Goal: Transaction & Acquisition: Obtain resource

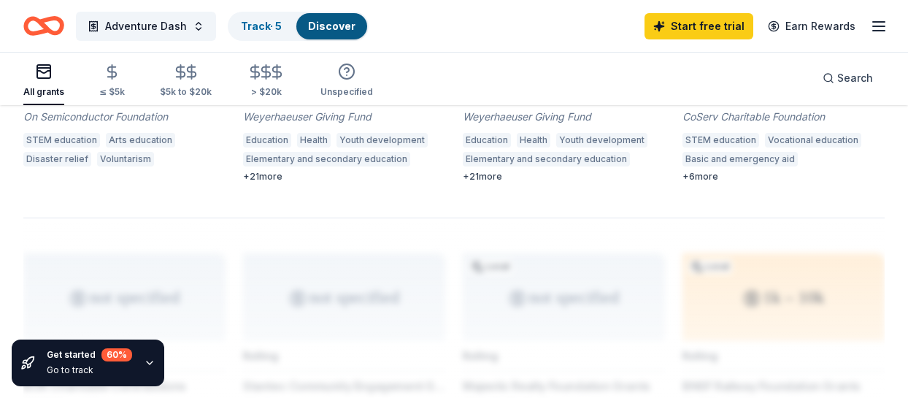
scroll to position [1064, 0]
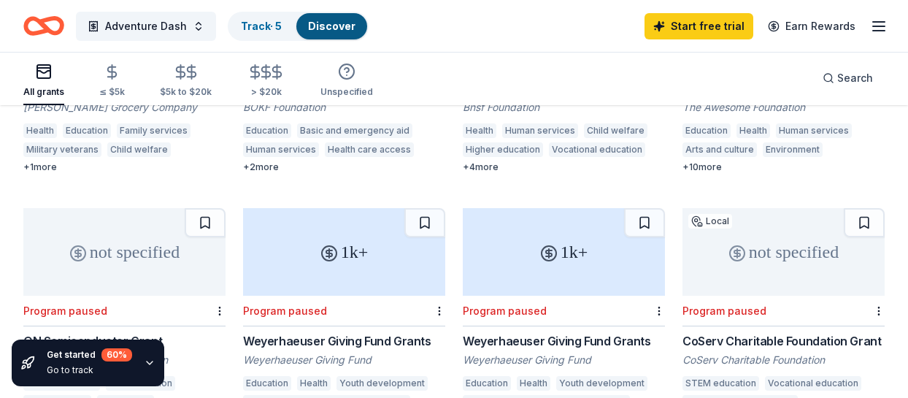
drag, startPoint x: 303, startPoint y: 39, endPoint x: 253, endPoint y: 167, distance: 137.1
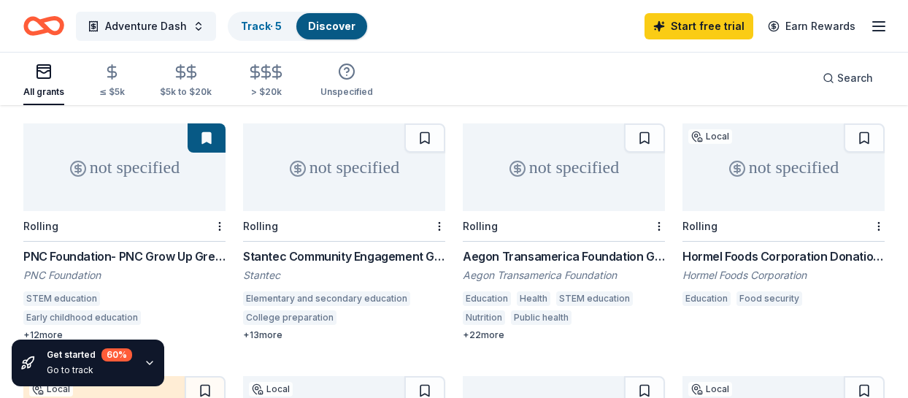
scroll to position [382, 0]
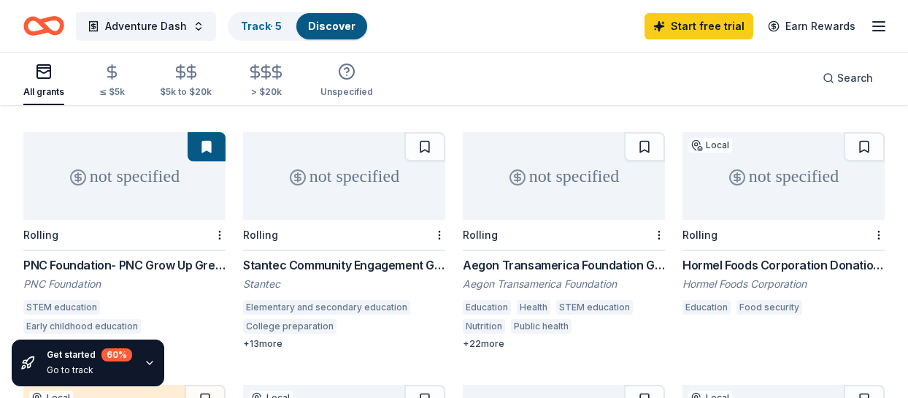
click at [125, 83] on div "All grants ≤ $5k $5k to $20k > $20k Unspecified" at bounding box center [198, 81] width 350 height 48
click at [120, 87] on div "≤ $5k" at bounding box center [112, 92] width 26 height 12
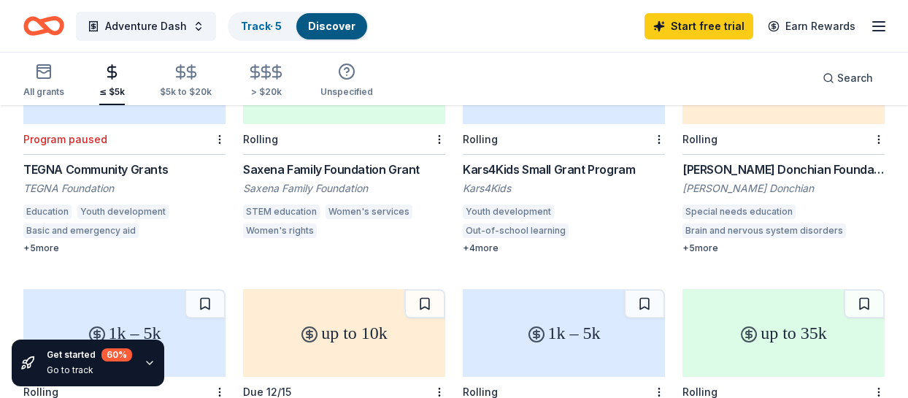
scroll to position [924, 0]
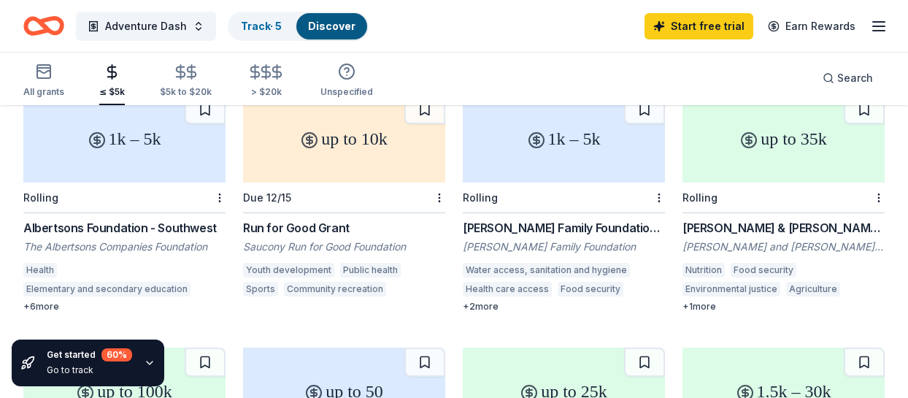
click at [172, 219] on div "Albertsons Foundation - Southwest" at bounding box center [124, 228] width 202 height 18
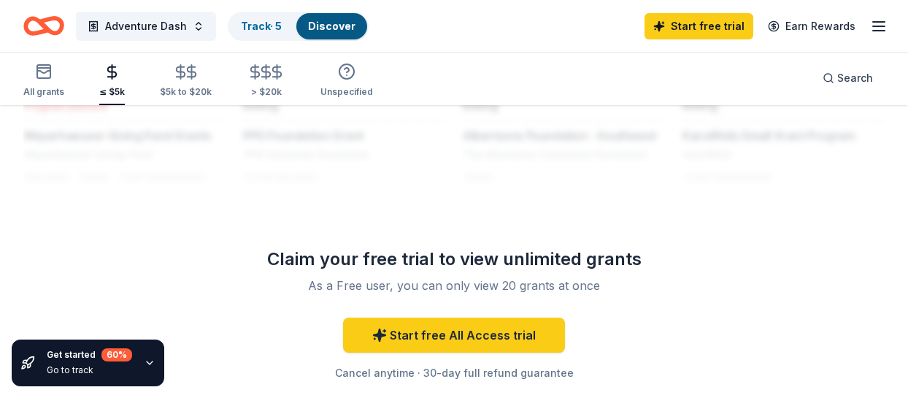
scroll to position [1558, 0]
click at [190, 88] on div "$5k to $20k" at bounding box center [186, 92] width 52 height 12
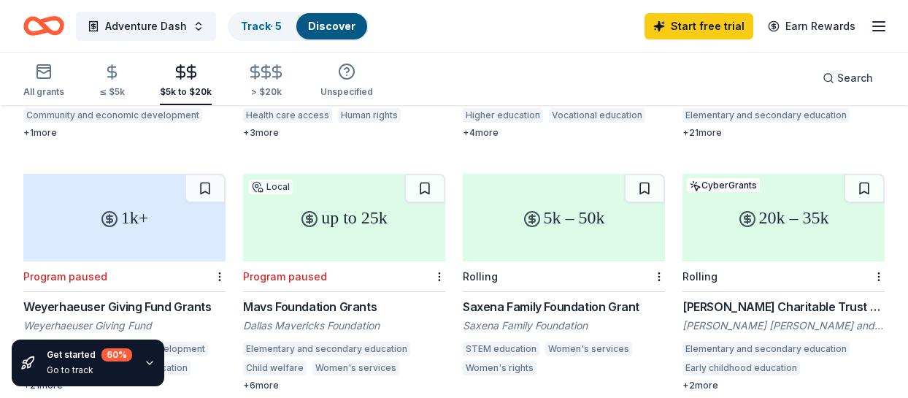
scroll to position [389, 0]
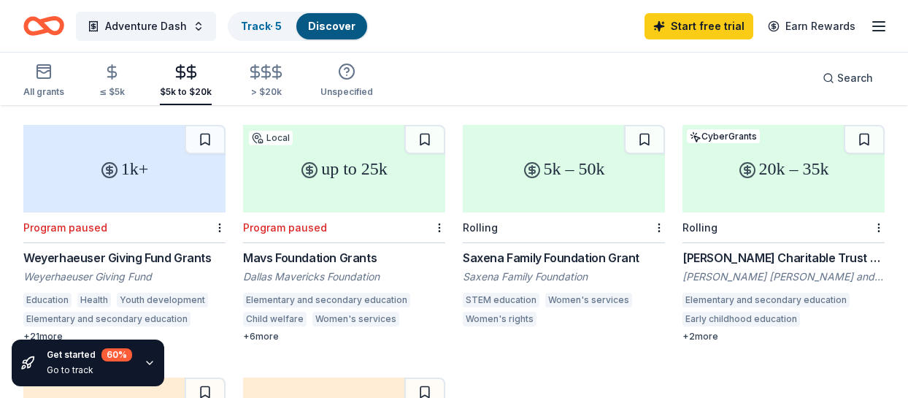
click at [348, 249] on div "Mavs Foundation Grants" at bounding box center [344, 258] width 202 height 18
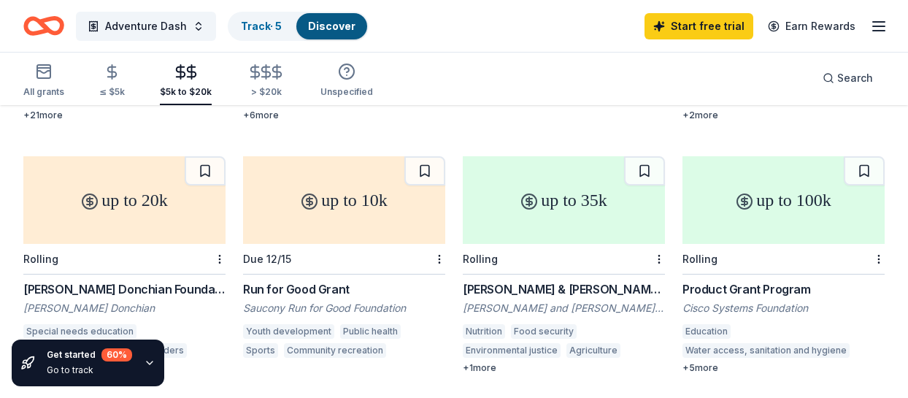
scroll to position [632, 0]
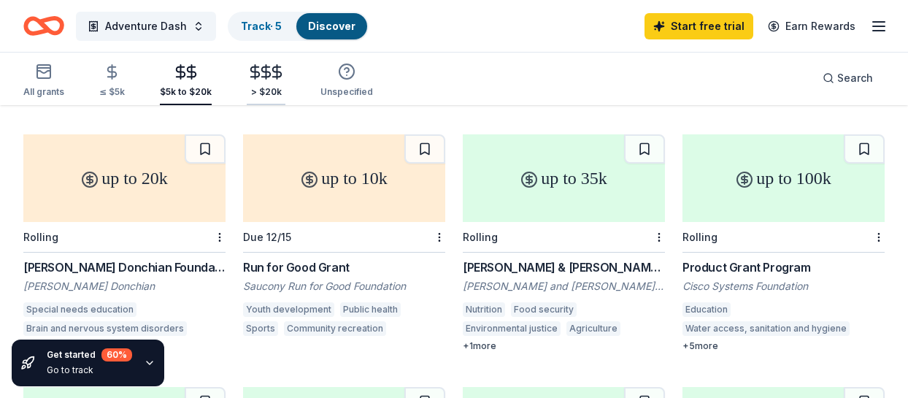
click at [258, 66] on icon "button" at bounding box center [266, 72] width 17 height 17
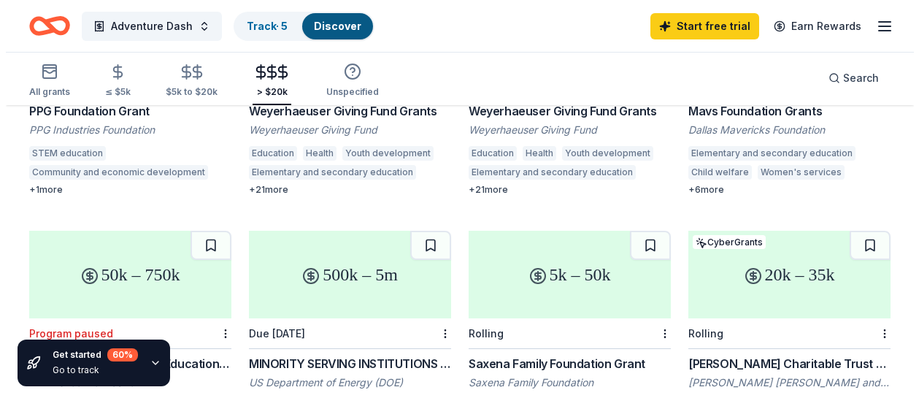
scroll to position [200, 0]
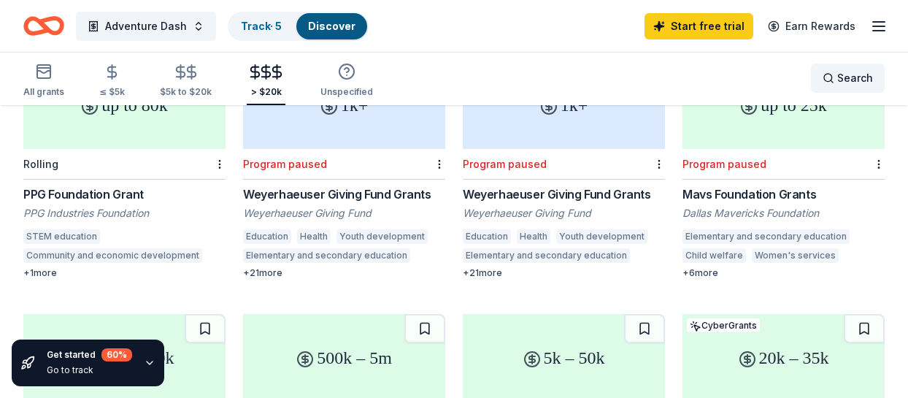
click at [834, 77] on div "Search" at bounding box center [848, 78] width 50 height 18
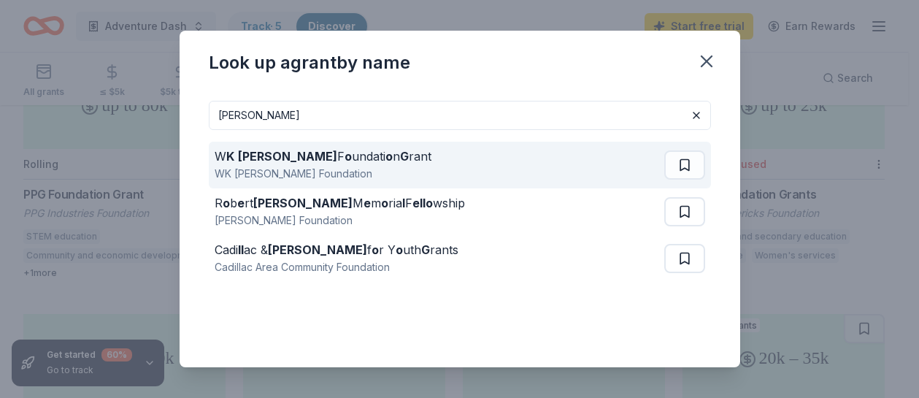
type input "[PERSON_NAME]"
click at [451, 172] on div "W K [PERSON_NAME] F o undati o n G rant WK [PERSON_NAME] Foundation" at bounding box center [440, 165] width 450 height 47
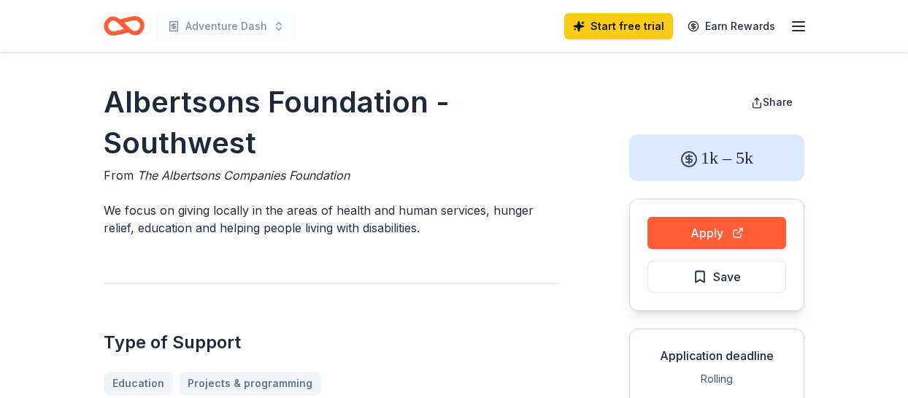
click at [687, 215] on div "Apply Save" at bounding box center [716, 255] width 175 height 112
click at [694, 226] on button "Apply" at bounding box center [717, 233] width 139 height 32
click at [727, 237] on button "Apply" at bounding box center [717, 233] width 139 height 32
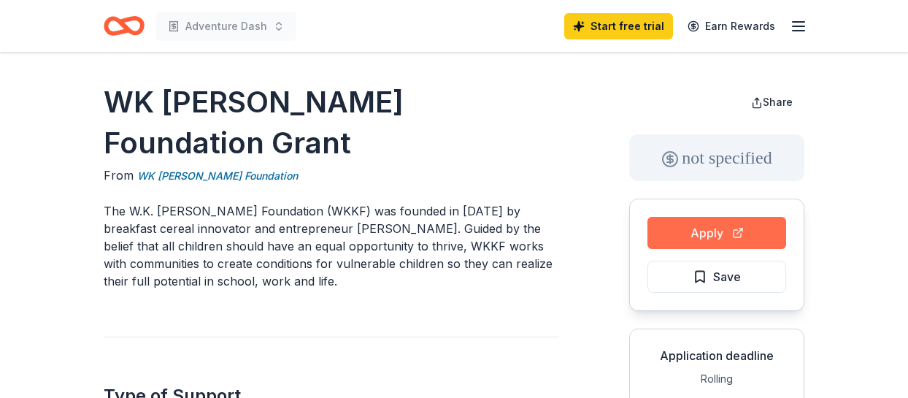
click at [694, 226] on button "Apply" at bounding box center [717, 233] width 139 height 32
click at [735, 226] on button "Apply" at bounding box center [717, 233] width 139 height 32
